Goal: Information Seeking & Learning: Learn about a topic

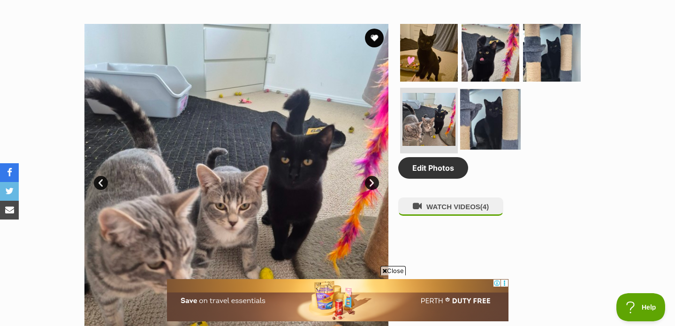
scroll to position [471, 0]
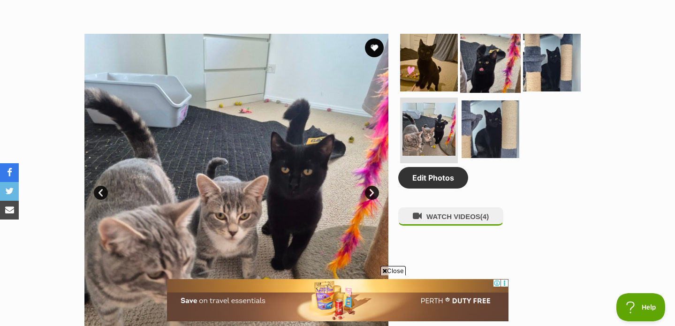
click at [493, 68] on img at bounding box center [490, 62] width 60 height 60
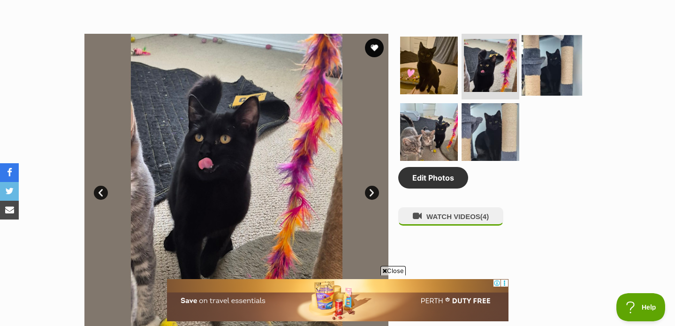
click at [552, 53] on img at bounding box center [552, 65] width 60 height 60
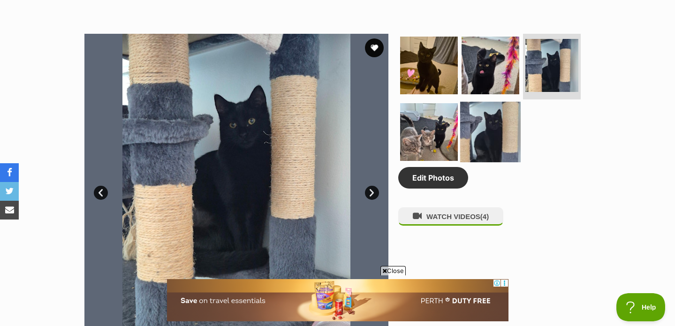
click at [492, 127] on img at bounding box center [490, 132] width 60 height 60
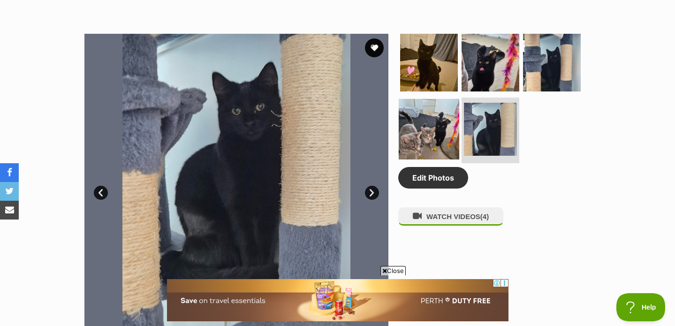
click at [435, 117] on img at bounding box center [429, 129] width 60 height 60
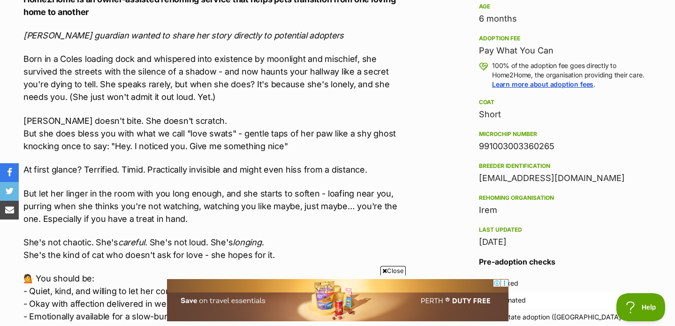
scroll to position [1006, 0]
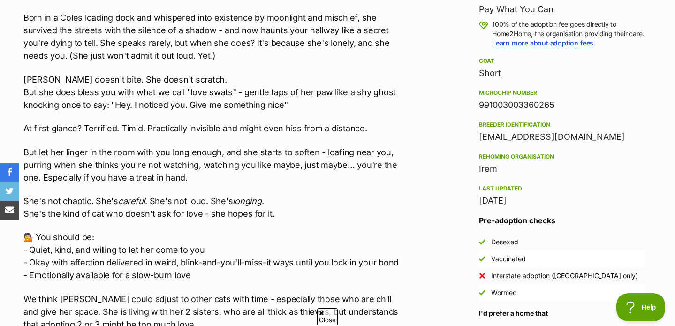
drag, startPoint x: 564, startPoint y: 113, endPoint x: 457, endPoint y: 113, distance: 106.9
copy div "991003003360265"
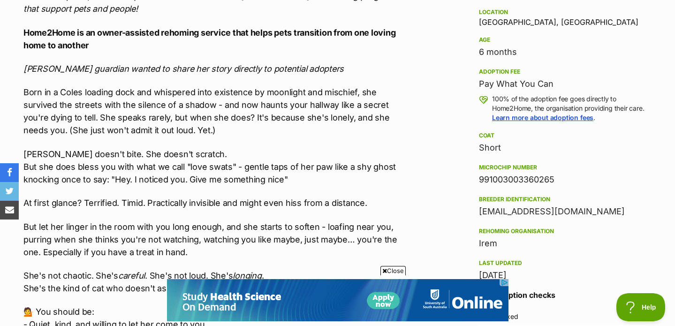
scroll to position [942, 0]
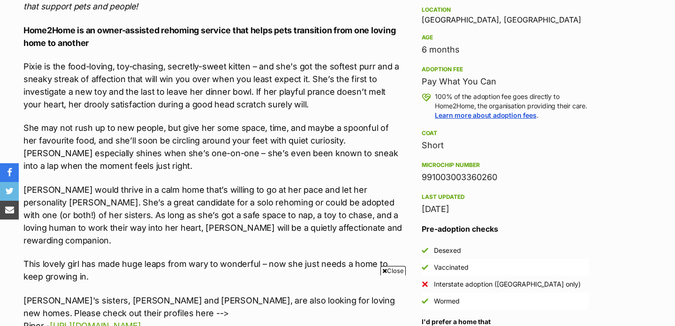
scroll to position [1296, 0]
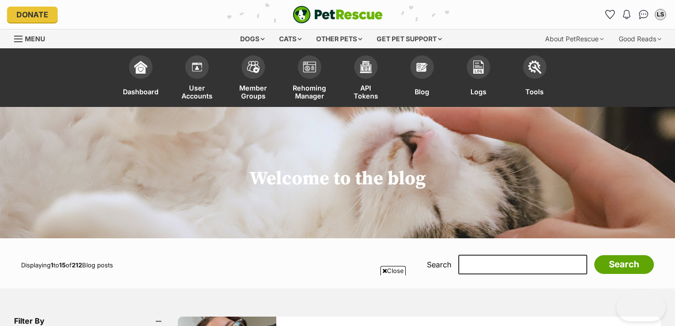
scroll to position [308, 0]
